Goal: Information Seeking & Learning: Learn about a topic

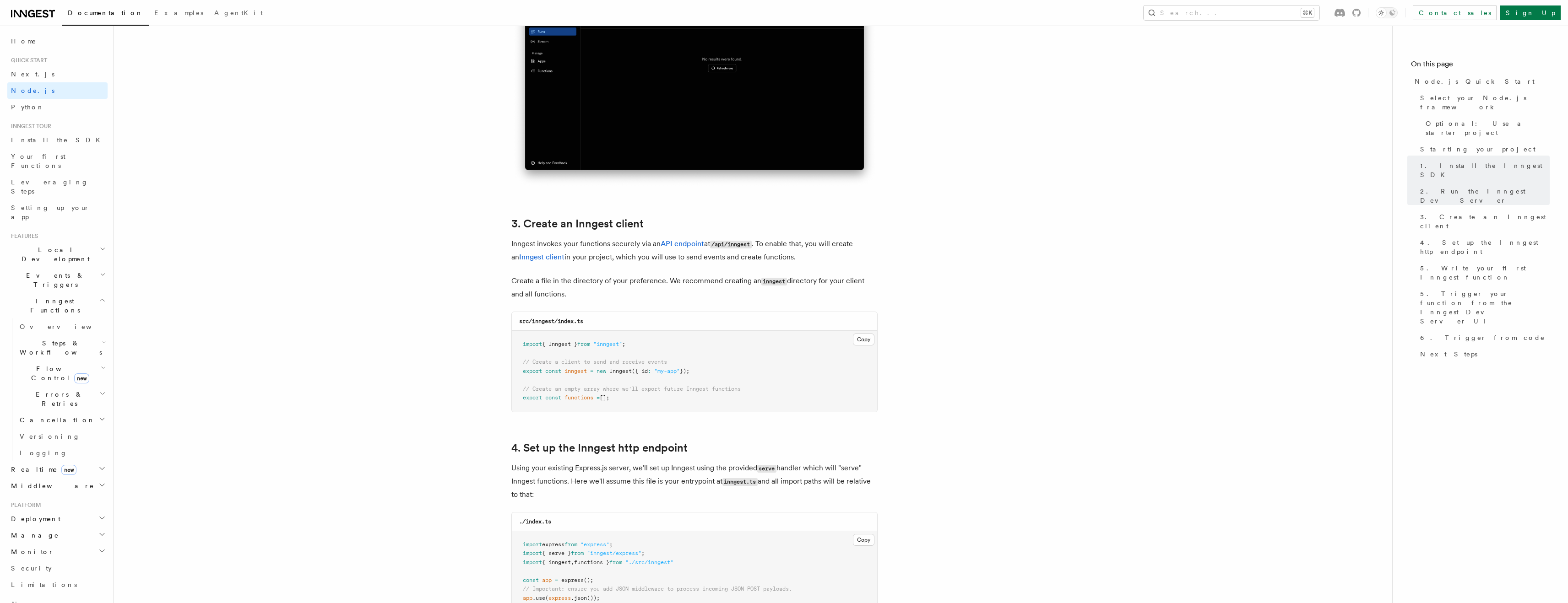
scroll to position [995, 0]
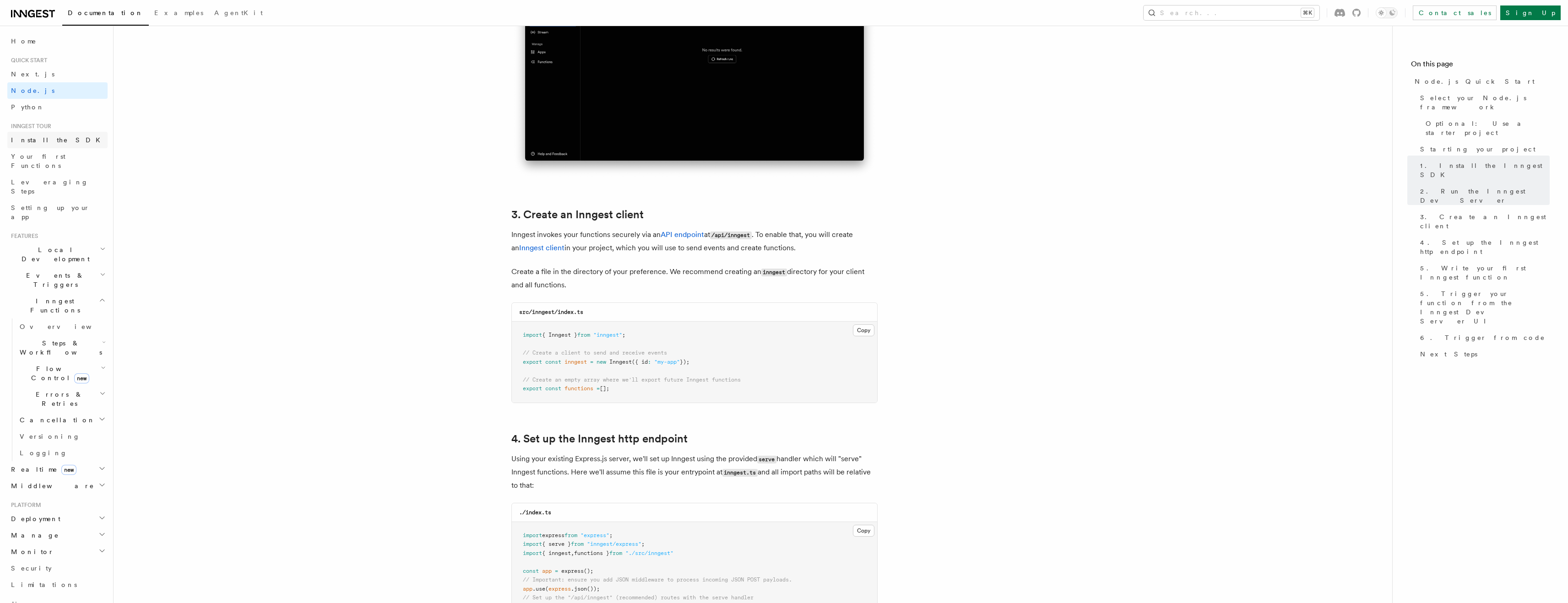
click at [55, 142] on link "Install the SDK" at bounding box center [57, 140] width 100 height 16
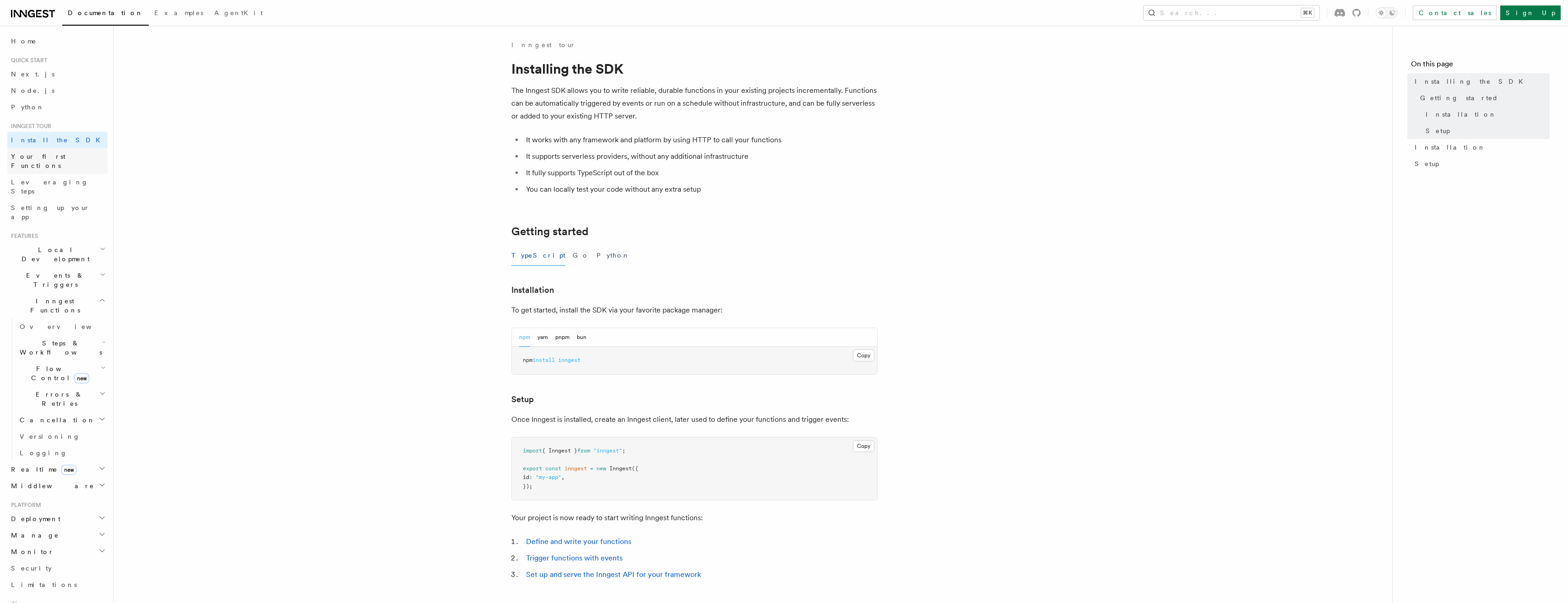
click at [59, 154] on span "Your first Functions" at bounding box center [38, 161] width 55 height 16
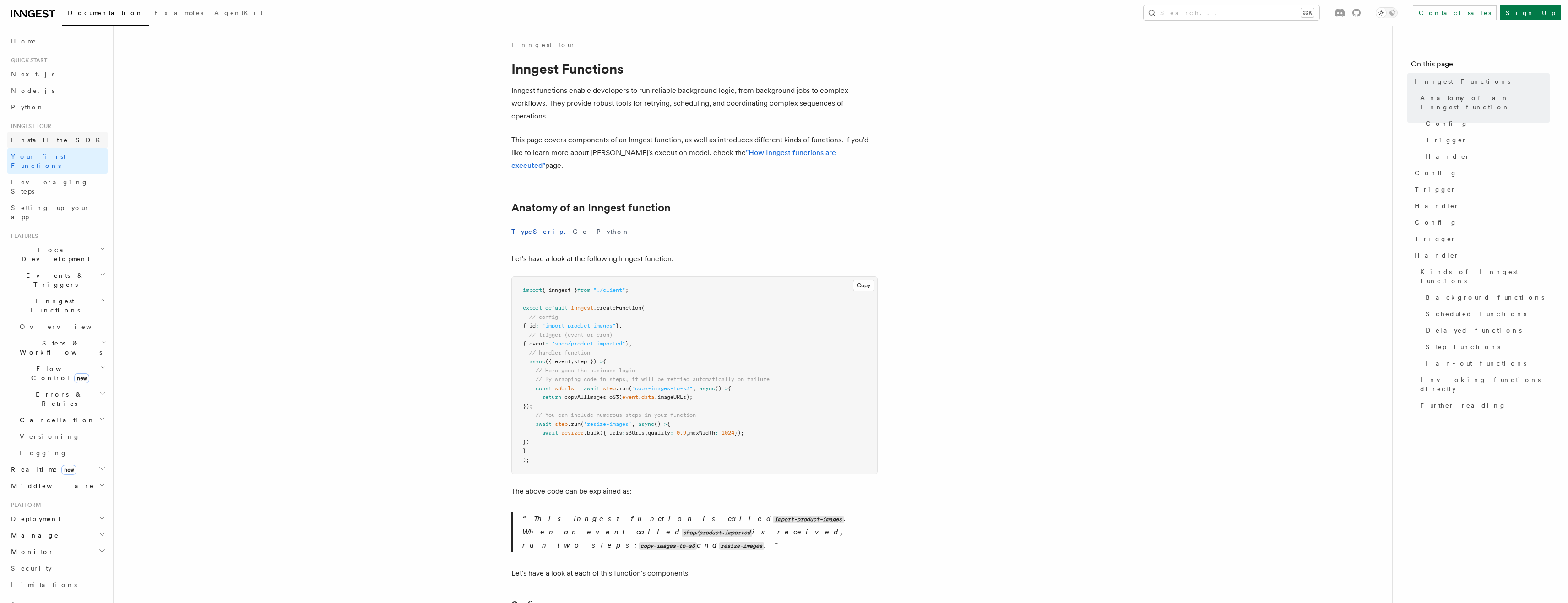
click at [57, 147] on link "Install the SDK" at bounding box center [57, 140] width 100 height 16
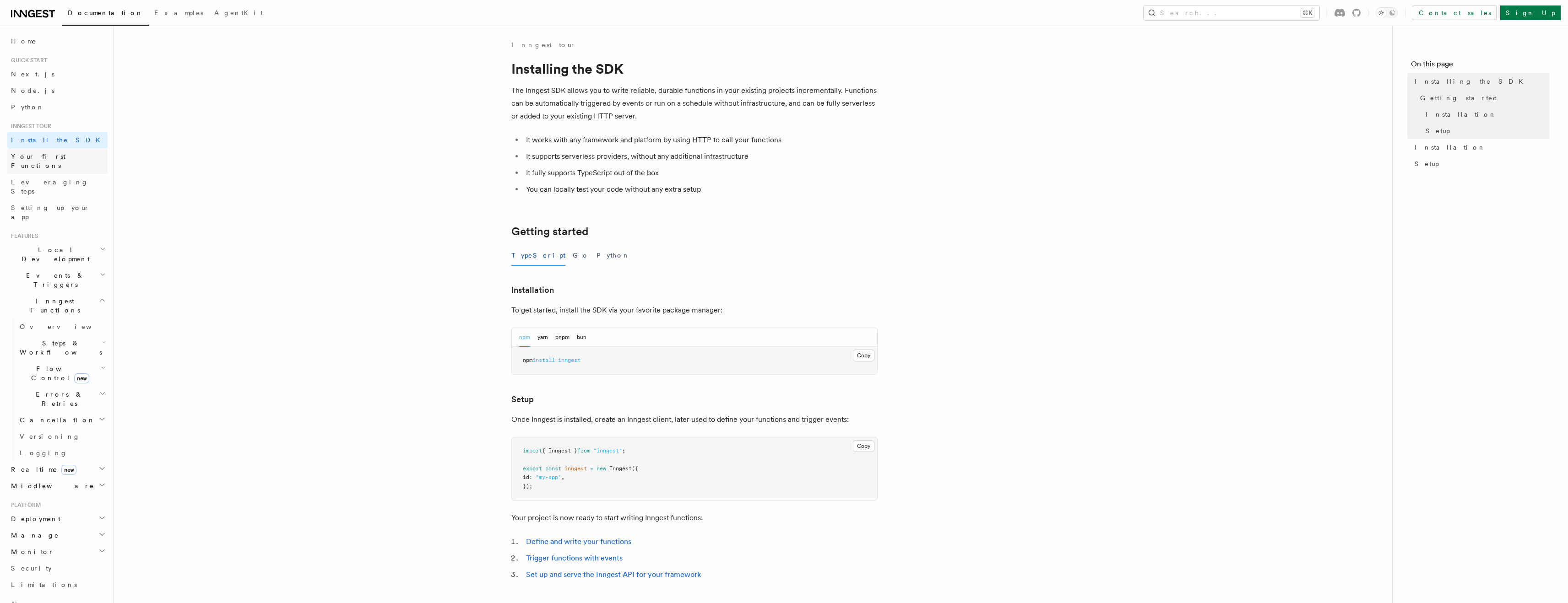
click at [60, 158] on span "Your first Functions" at bounding box center [38, 161] width 55 height 16
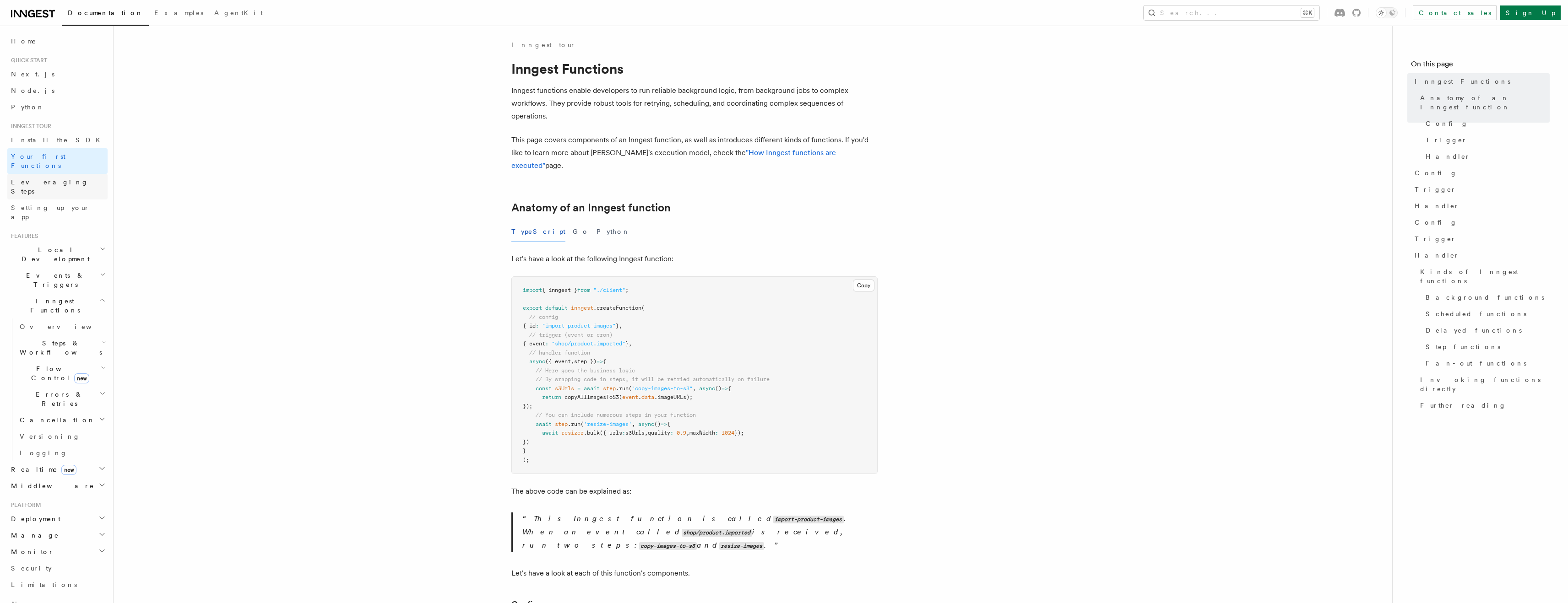
click at [63, 175] on link "Leveraging Steps" at bounding box center [57, 187] width 100 height 26
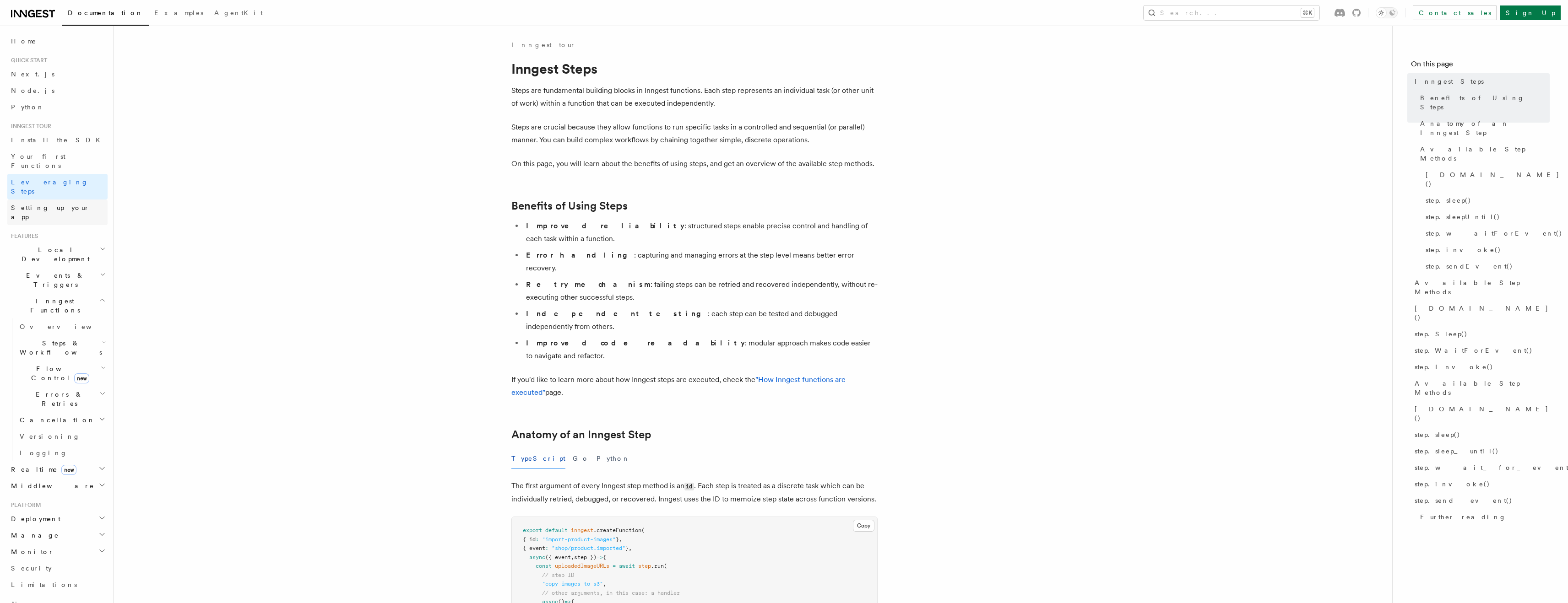
click at [63, 204] on span "Setting up your app" at bounding box center [50, 212] width 79 height 16
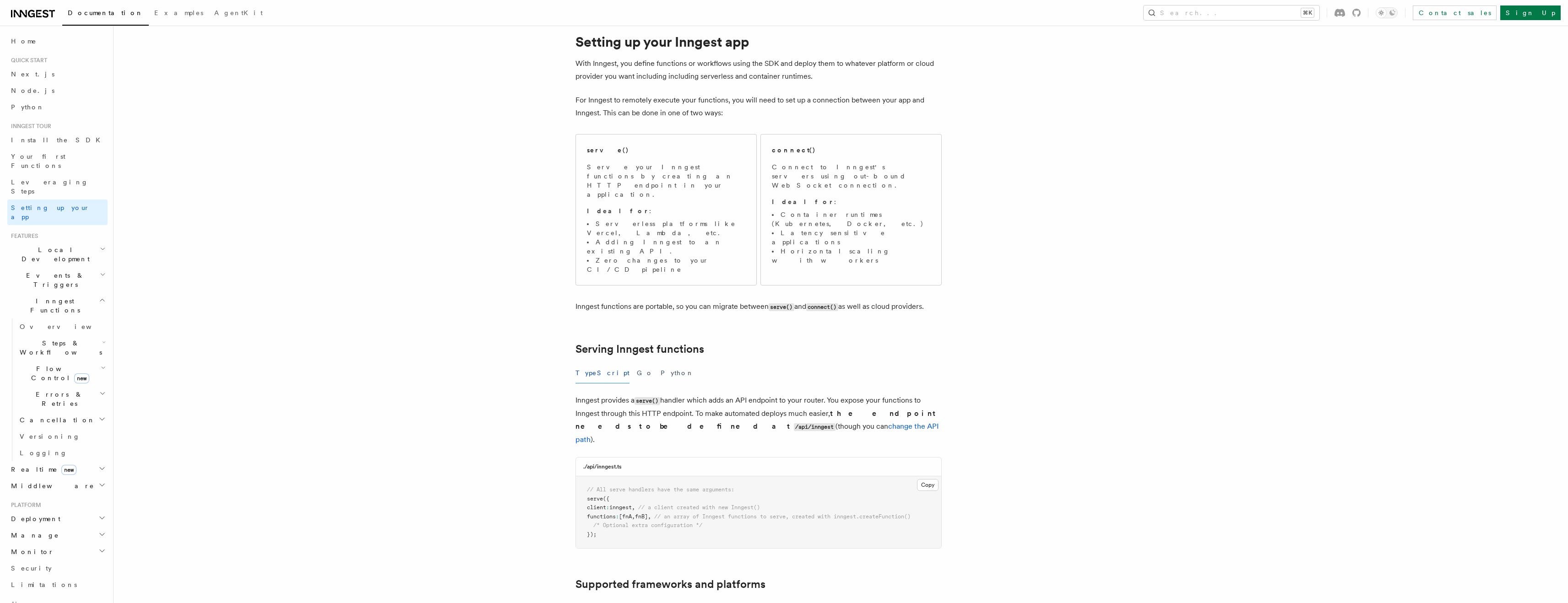
scroll to position [30, 0]
click at [56, 144] on link "Install the SDK" at bounding box center [57, 140] width 100 height 16
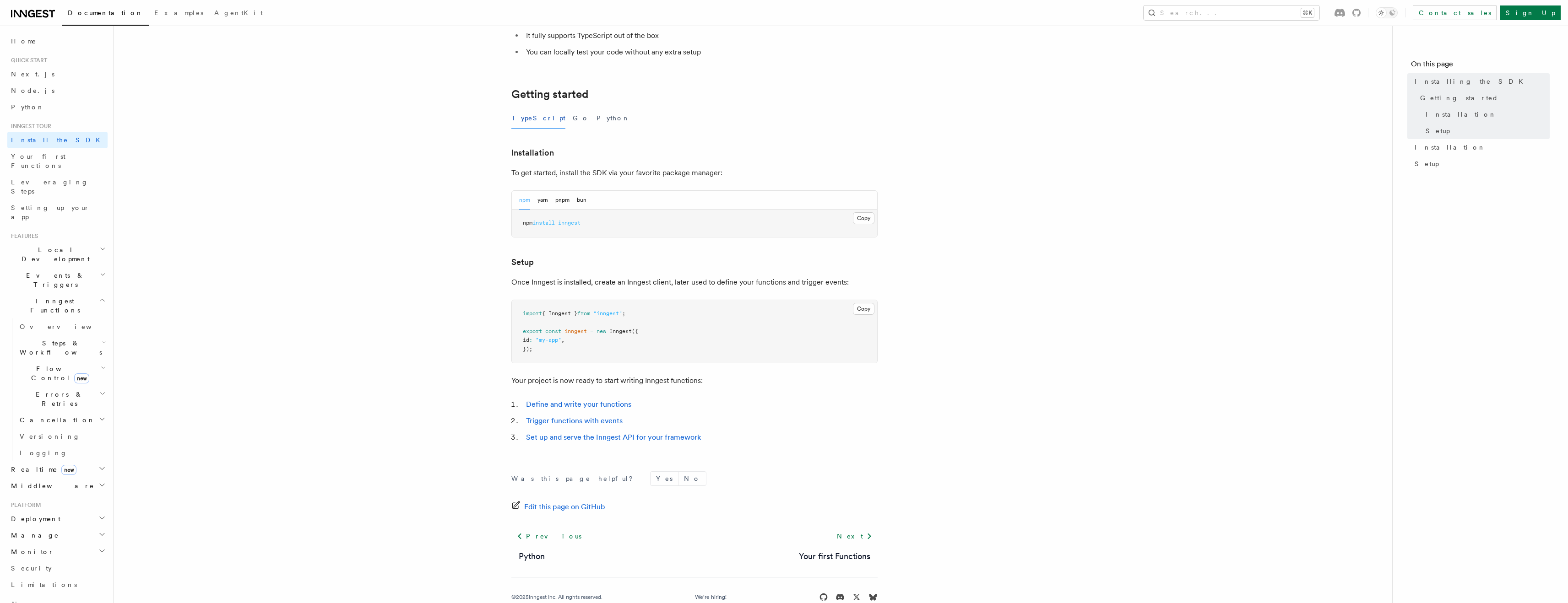
scroll to position [158, 0]
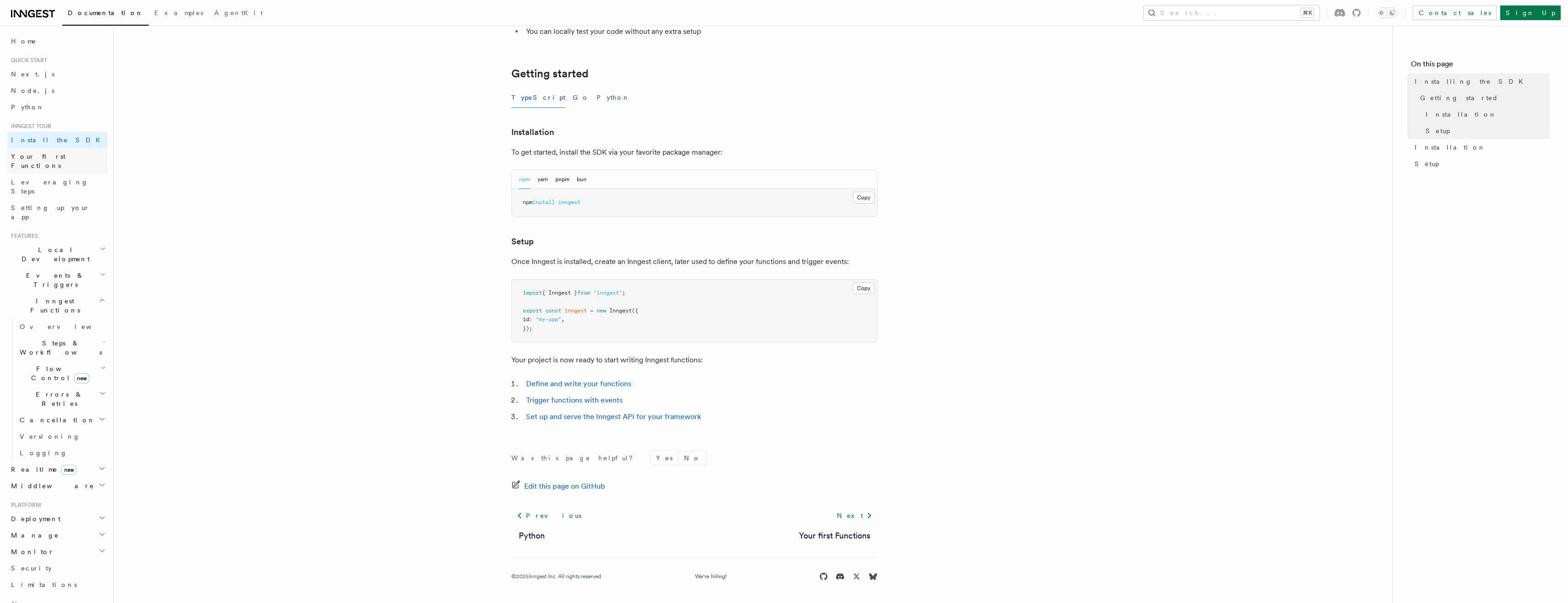
click at [51, 162] on link "Your first Functions" at bounding box center [57, 161] width 100 height 26
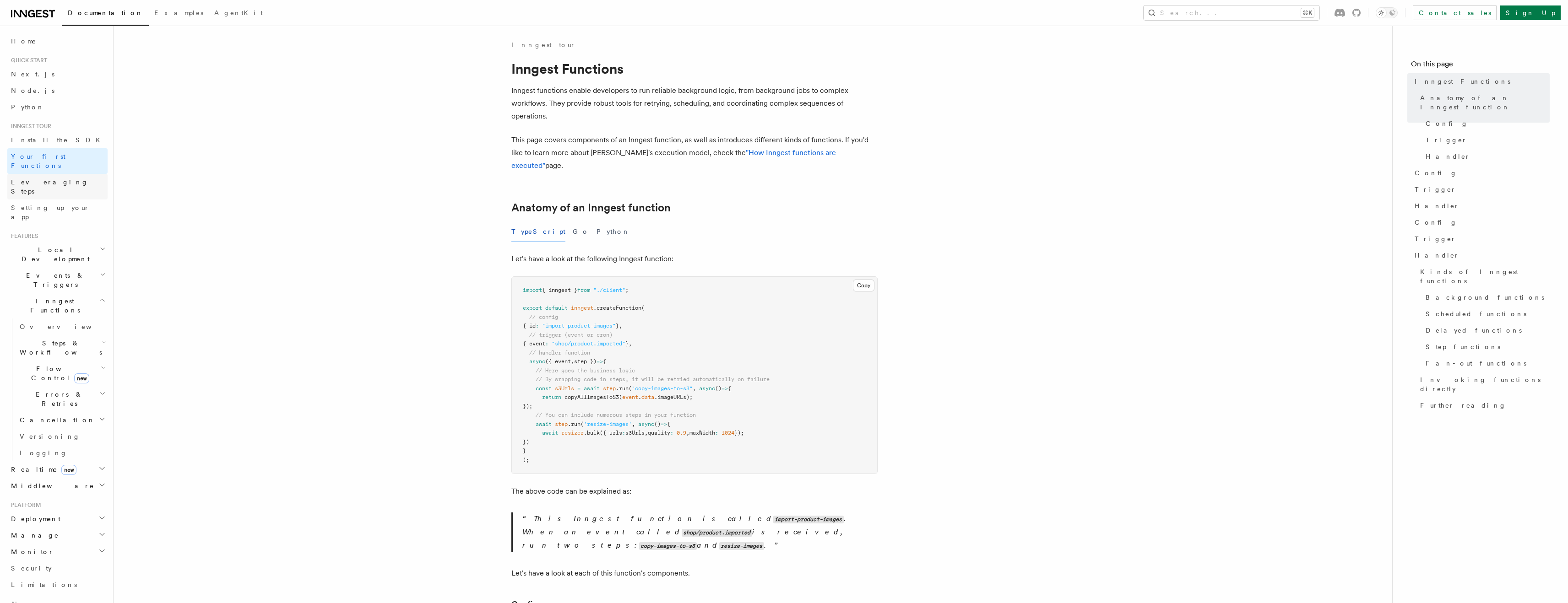
click at [58, 178] on span "Leveraging Steps" at bounding box center [49, 186] width 77 height 16
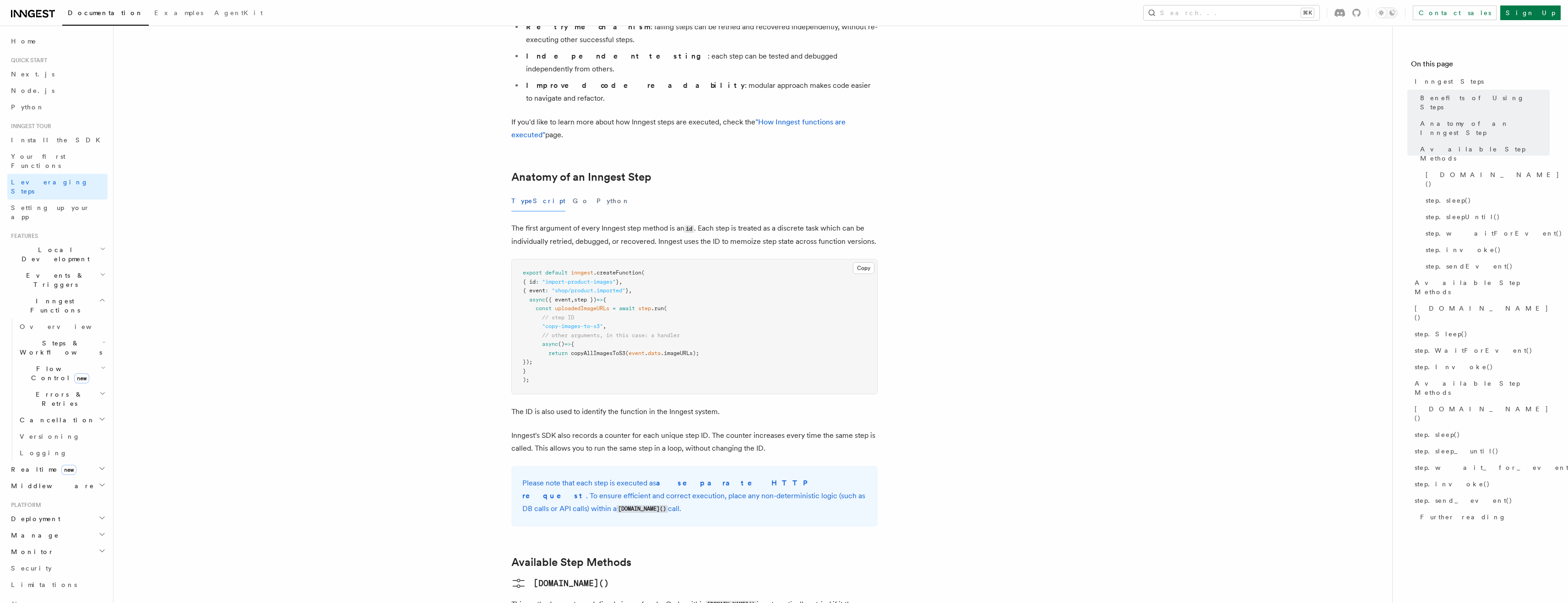
scroll to position [260, 0]
click at [50, 204] on span "Setting up your app" at bounding box center [50, 212] width 79 height 16
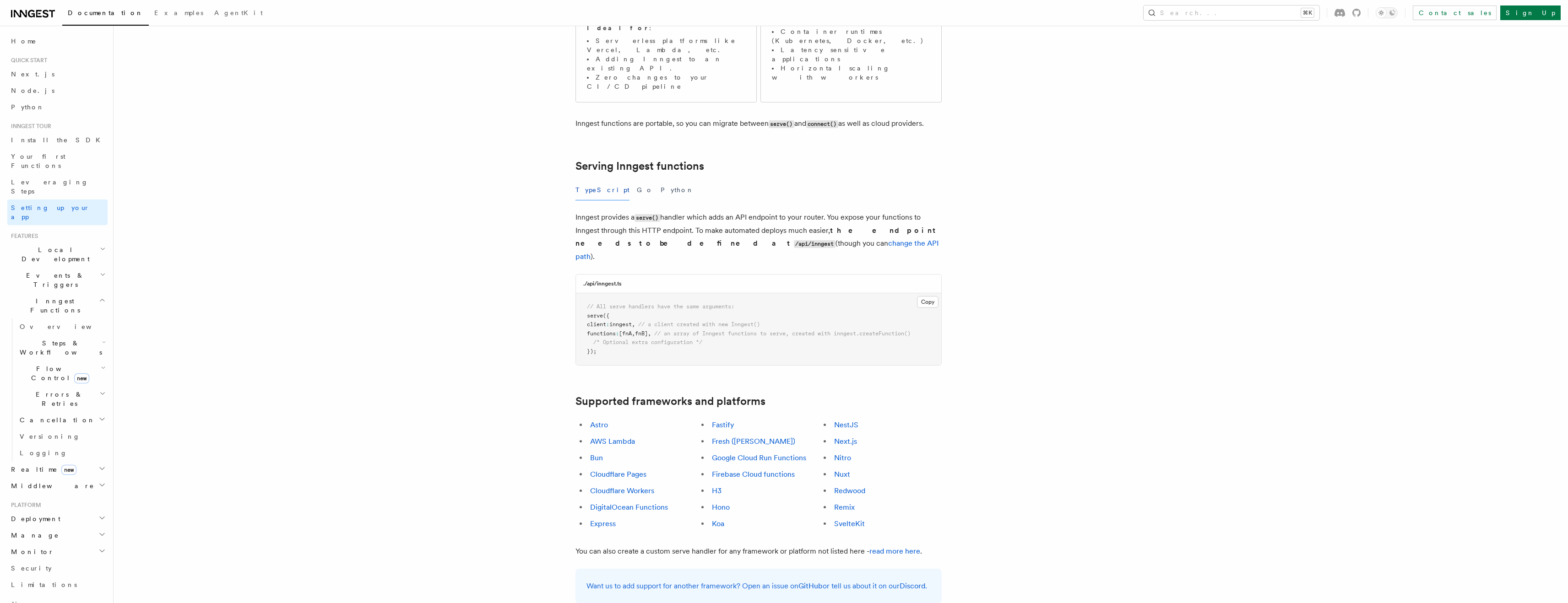
scroll to position [212, 0]
click at [41, 245] on span "Local Development" at bounding box center [54, 254] width 93 height 18
click at [57, 354] on span "Events & Triggers" at bounding box center [54, 363] width 93 height 18
click at [66, 598] on link "Versioning" at bounding box center [61, 605] width 91 height 16
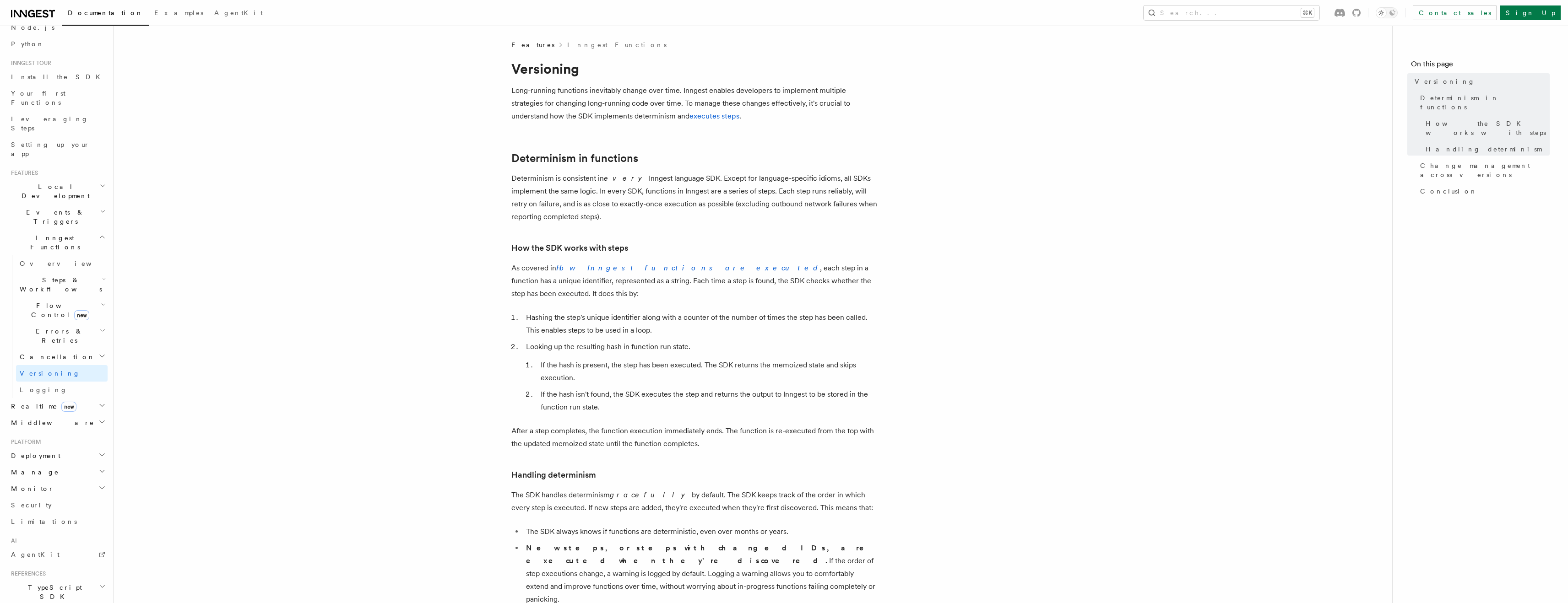
scroll to position [59, 0]
click at [65, 353] on h2 "Cancellation" at bounding box center [61, 361] width 91 height 16
click at [88, 353] on h2 "Cancellation" at bounding box center [61, 361] width 91 height 16
click at [99, 331] on icon "button" at bounding box center [102, 335] width 7 height 7
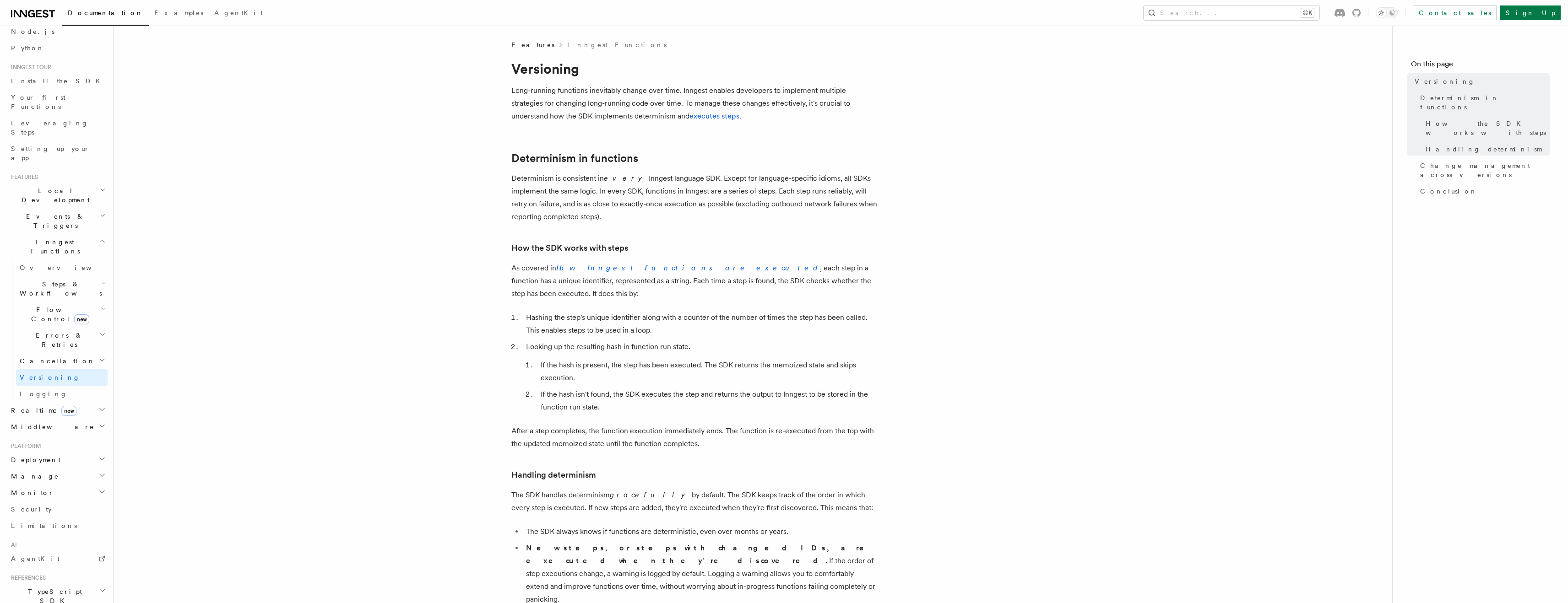
click at [100, 305] on icon "button" at bounding box center [103, 309] width 5 height 7
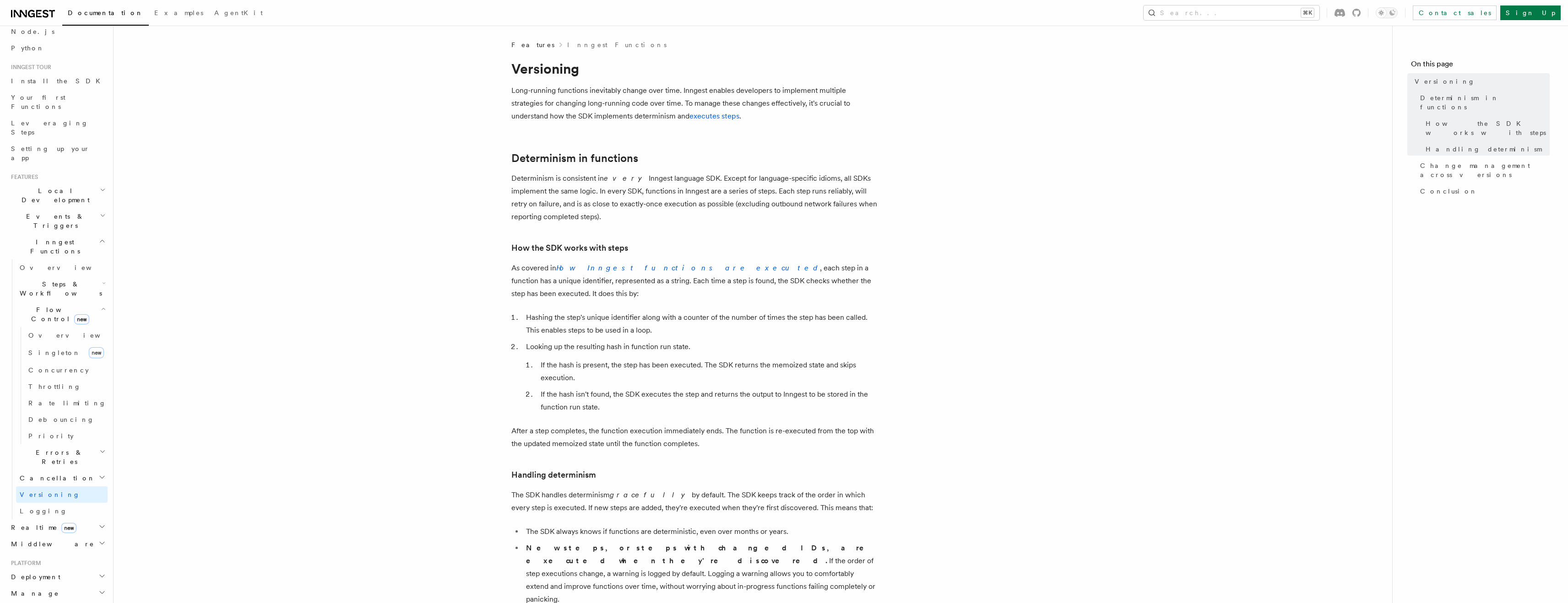
click at [100, 305] on icon "button" at bounding box center [103, 309] width 5 height 7
click at [91, 276] on h2 "Steps & Workflows" at bounding box center [61, 289] width 91 height 26
click at [81, 302] on link "Overview" at bounding box center [66, 310] width 83 height 16
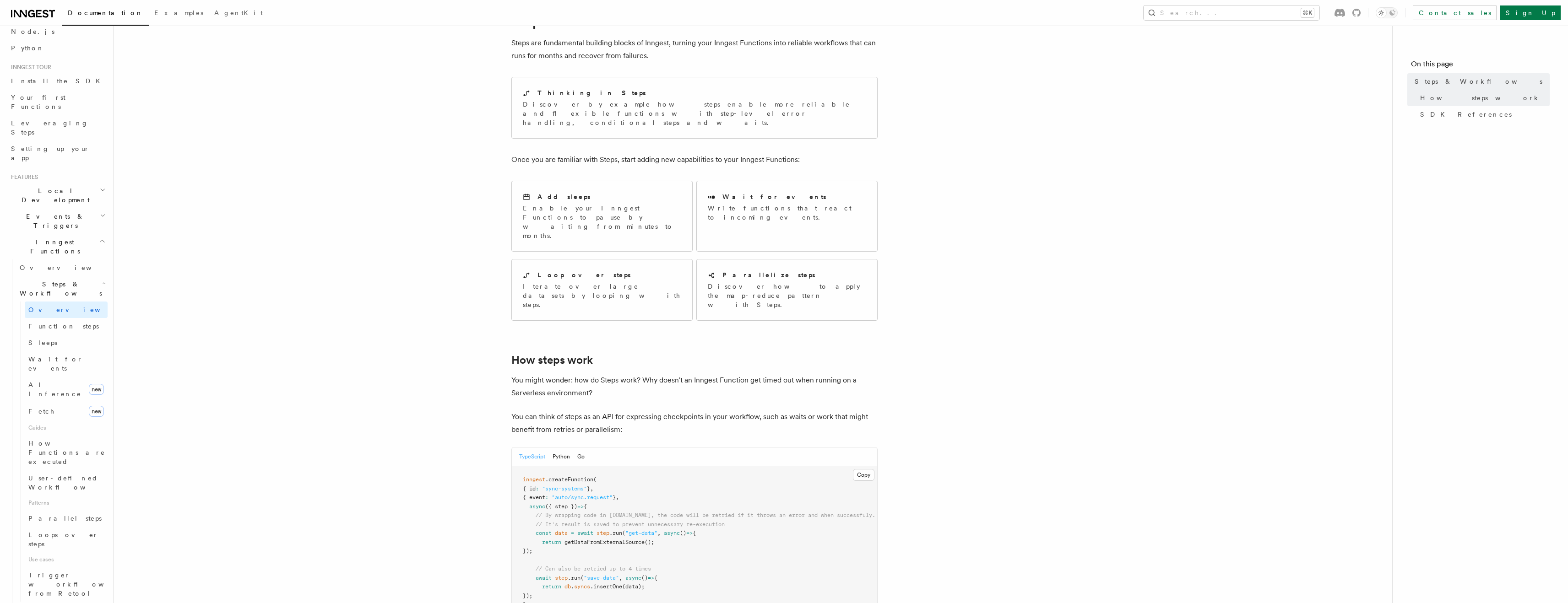
scroll to position [51, 0]
click at [50, 382] on span "AI Inference" at bounding box center [55, 389] width 53 height 16
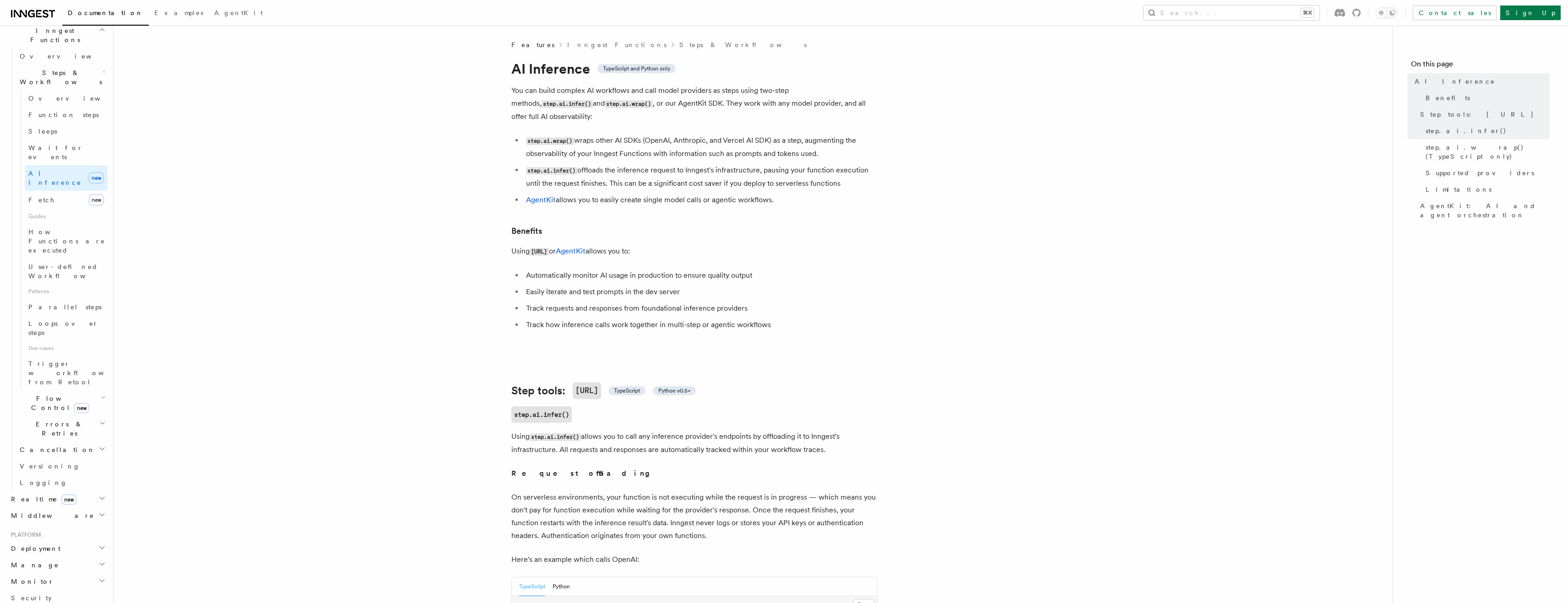
scroll to position [275, 0]
click at [74, 487] on h2 "Realtime new" at bounding box center [57, 495] width 100 height 16
click at [75, 524] on span "React hooks / Next.js" at bounding box center [60, 532] width 81 height 16
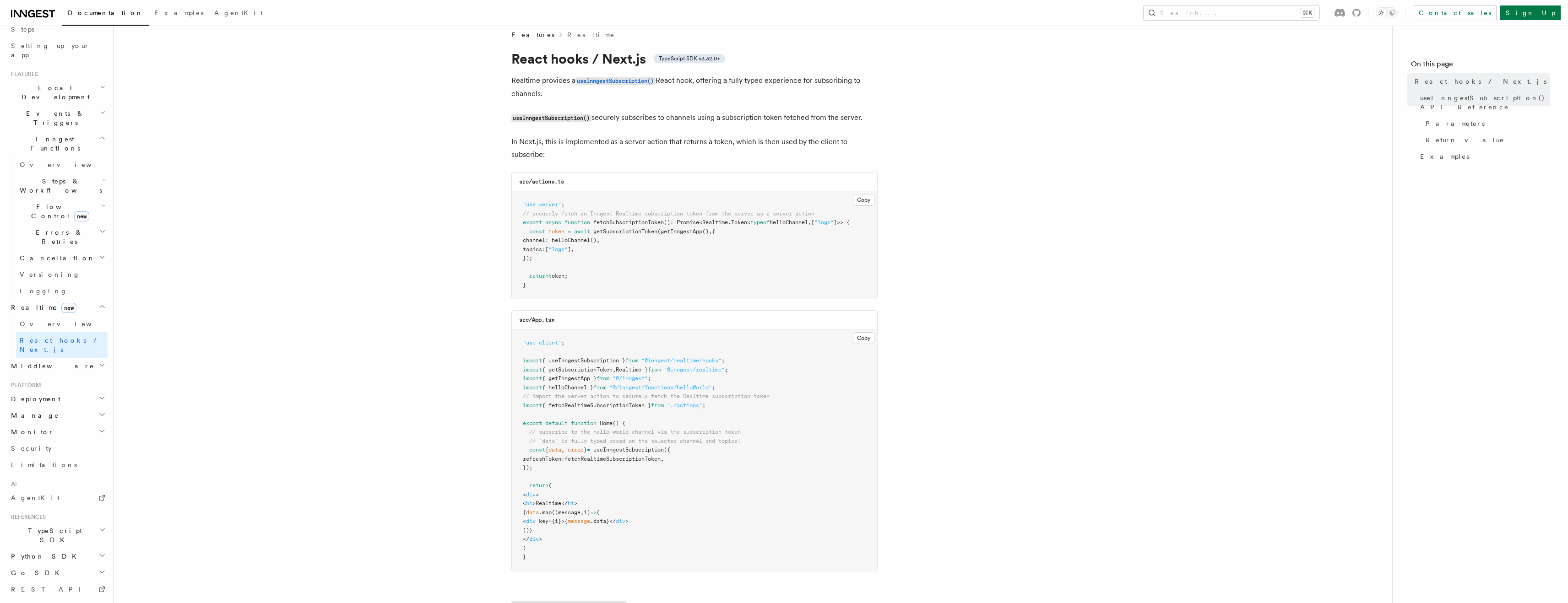
scroll to position [12, 0]
click at [214, 10] on span "AgentKit" at bounding box center [239, 13] width 49 height 7
click at [35, 13] on icon at bounding box center [33, 14] width 44 height 11
